Goal: Task Accomplishment & Management: Use online tool/utility

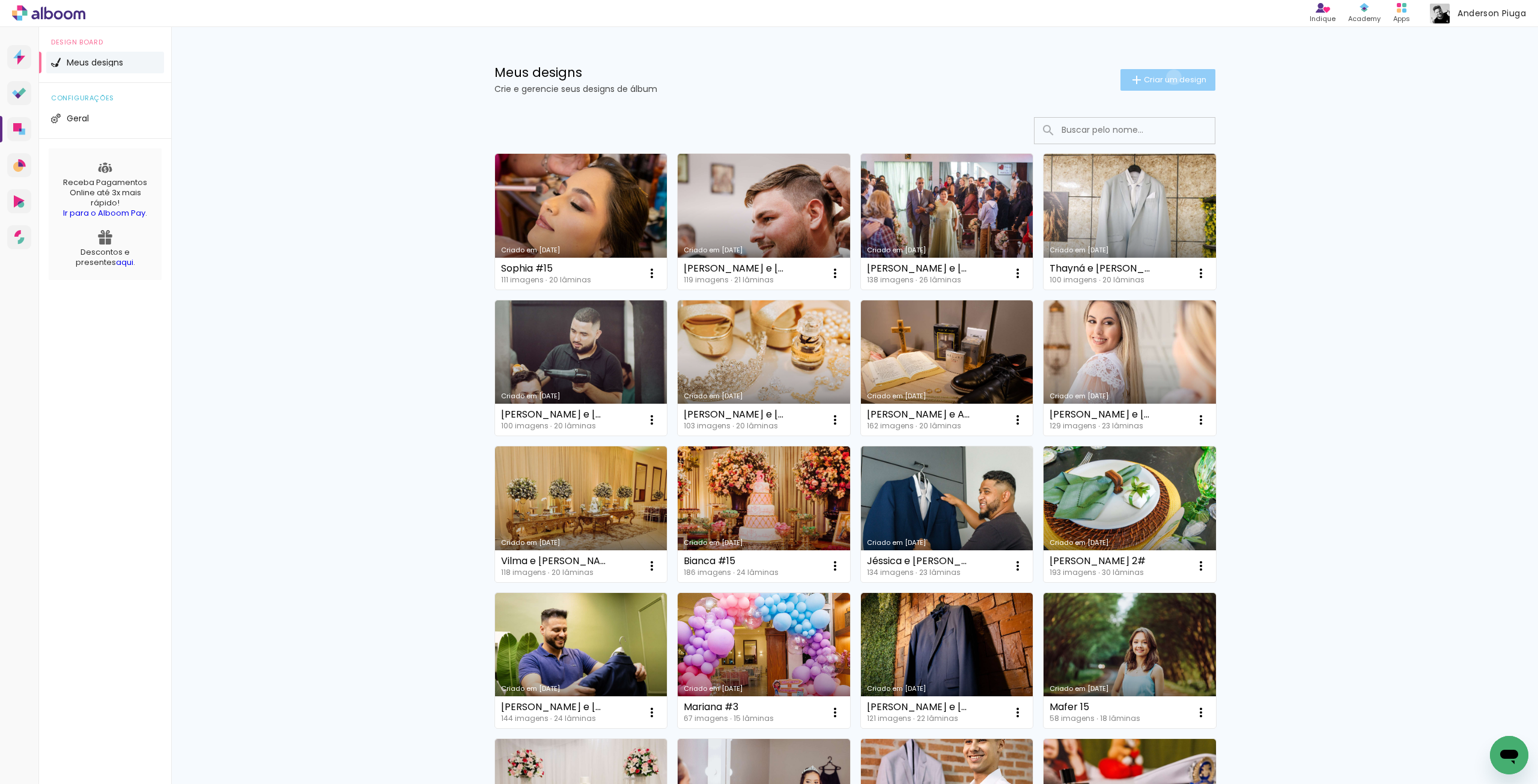
click at [1167, 77] on span "Criar um design" at bounding box center [1175, 79] width 63 height 8
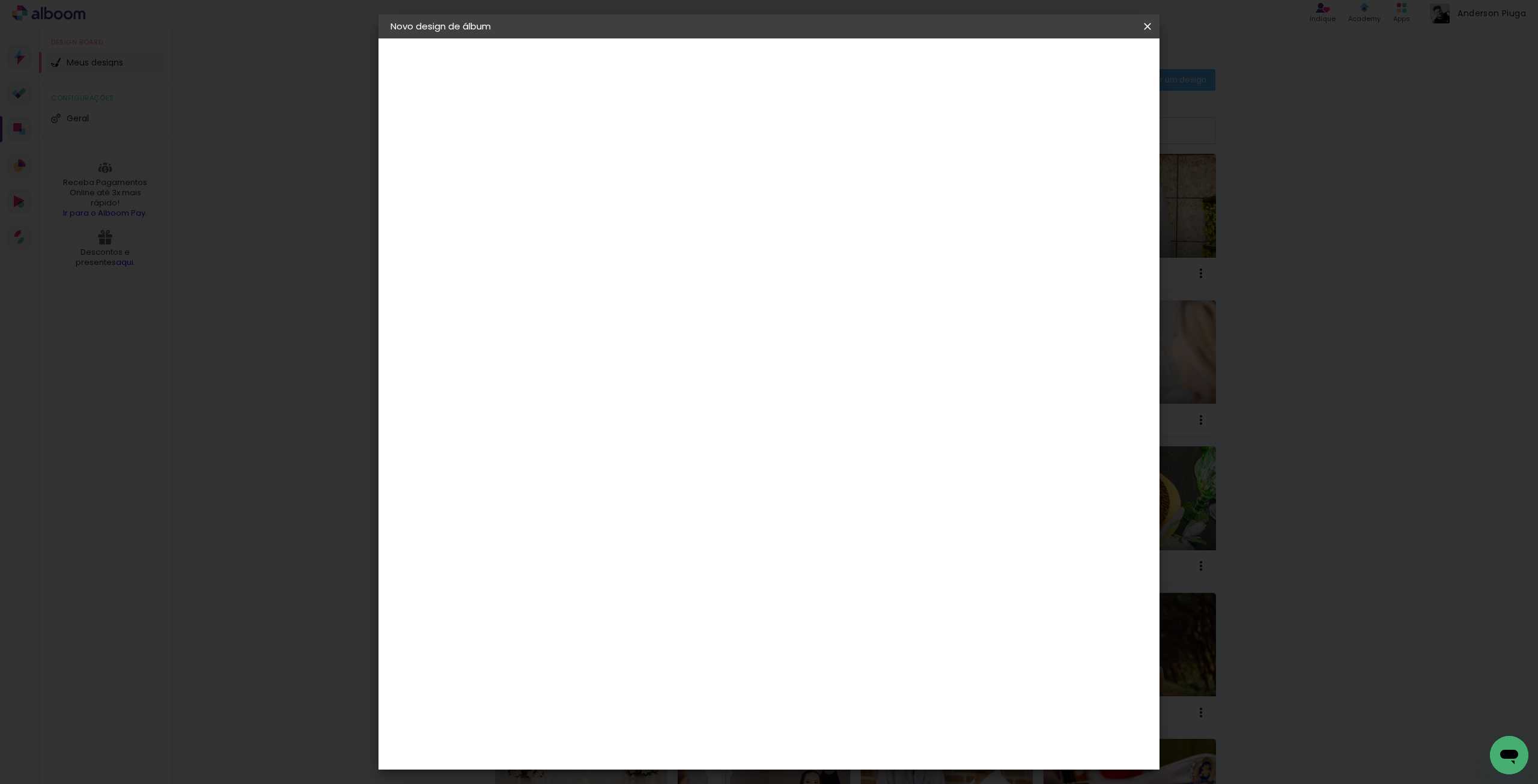
click at [587, 163] on input at bounding box center [587, 161] width 0 height 19
type input "m"
type input "[PERSON_NAME] #9"
type paper-input "[PERSON_NAME] #9"
click at [0, 0] on slot "Avançar" at bounding box center [0, 0] width 0 height 0
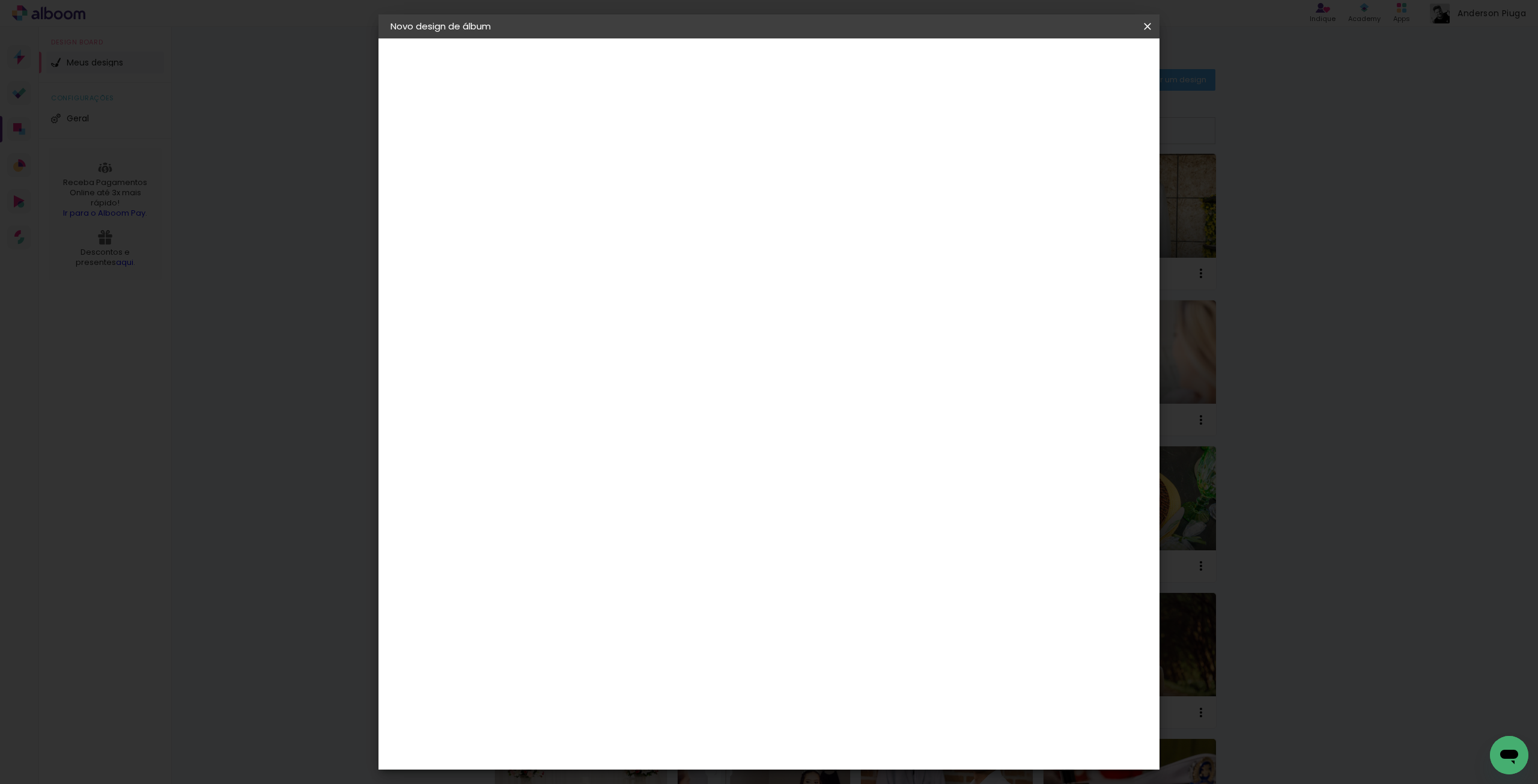
click at [0, 0] on slot "Tamanho Livre" at bounding box center [0, 0] width 0 height 0
click at [0, 0] on slot "Avançar" at bounding box center [0, 0] width 0 height 0
drag, startPoint x: 563, startPoint y: 342, endPoint x: 477, endPoint y: 339, distance: 86.1
click at [488, 38] on quentale-album-spec "Iniciar design Iniciar design" at bounding box center [769, 38] width 781 height 0
type input "20,4"
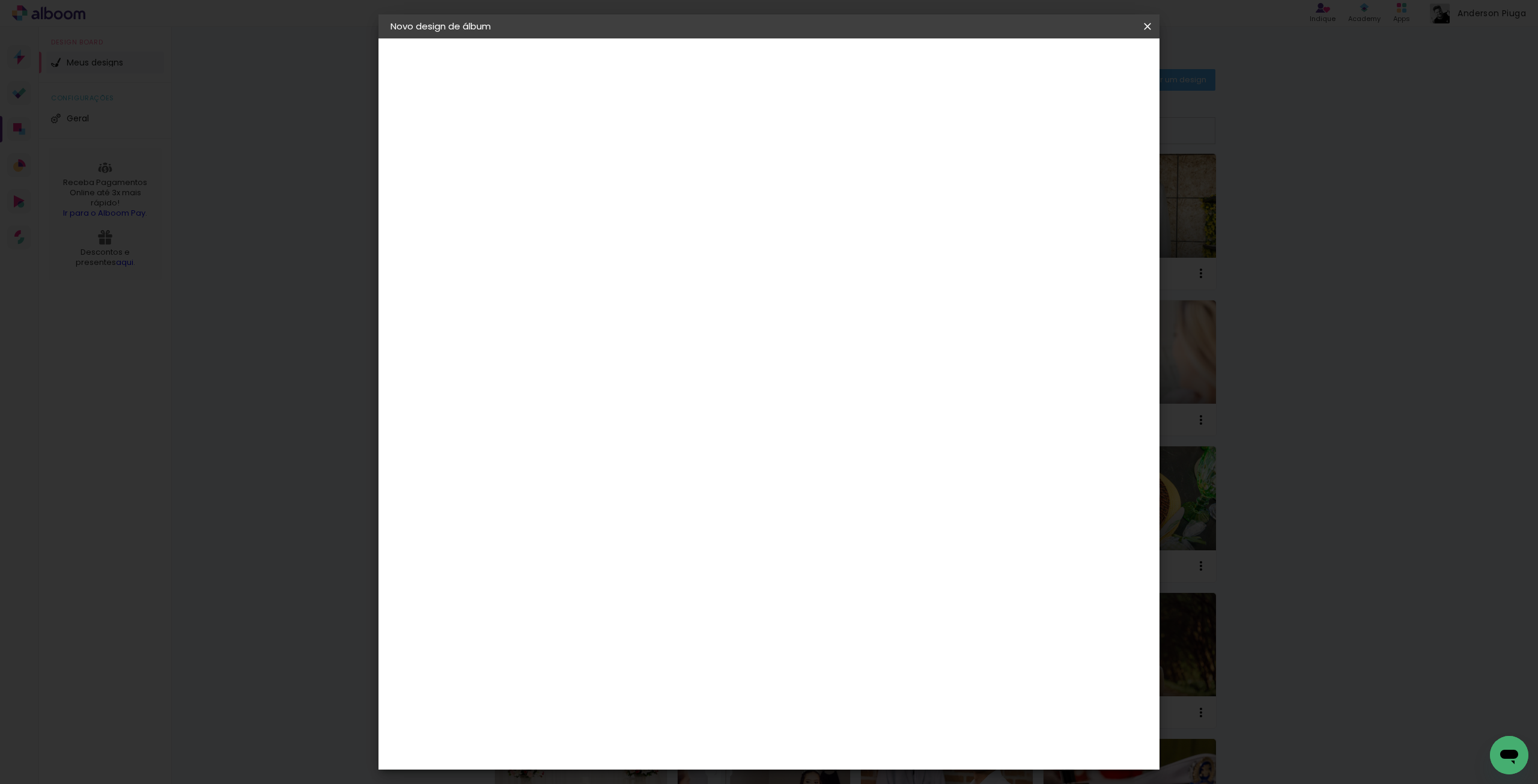
type paper-input "20,4"
drag, startPoint x: 851, startPoint y: 426, endPoint x: 787, endPoint y: 415, distance: 64.9
click at [788, 415] on div "cm" at bounding box center [843, 425] width 471 height 42
type input "61"
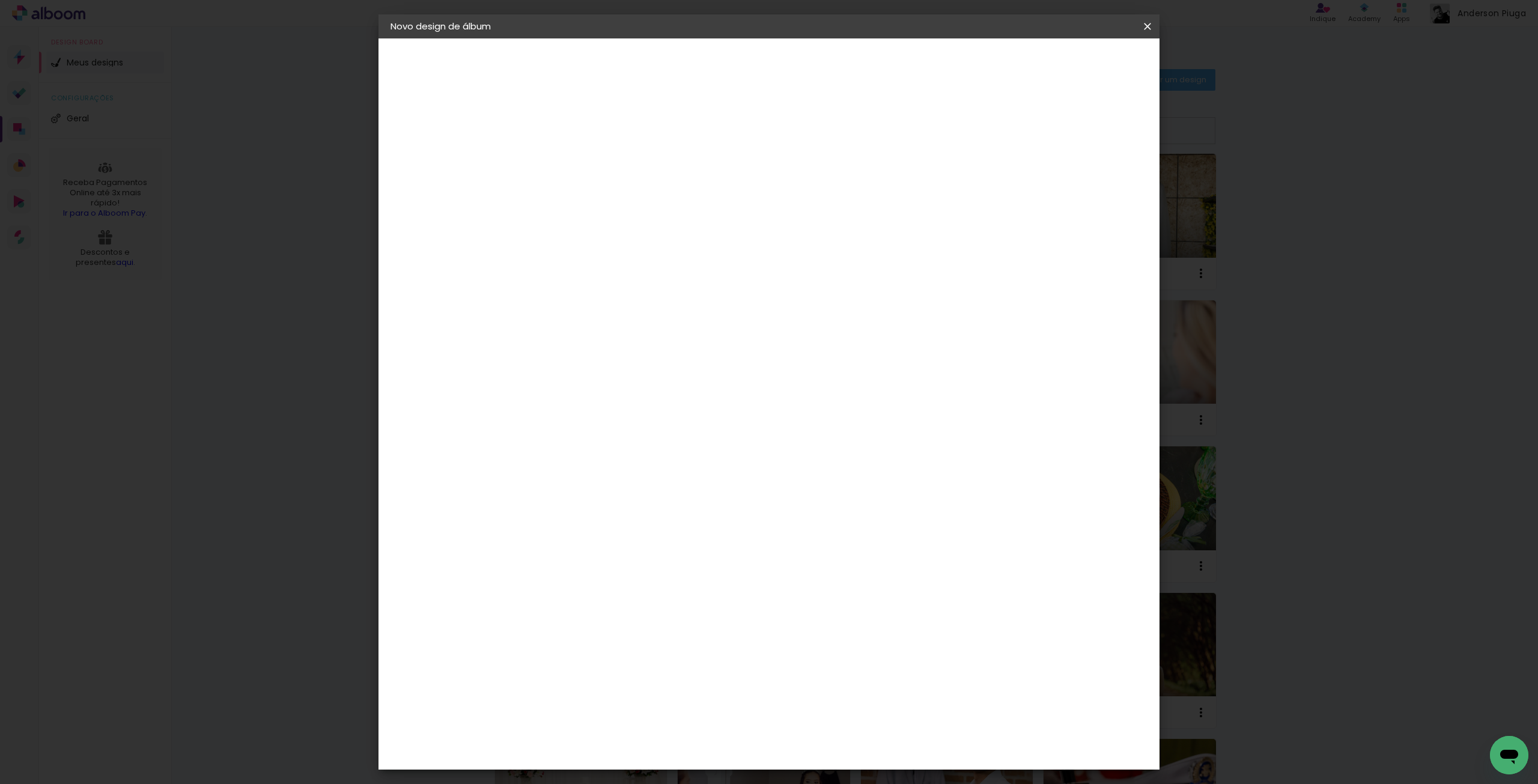
type paper-input "61"
click at [1072, 62] on span "Iniciar design" at bounding box center [1045, 63] width 55 height 8
